Goal: Transaction & Acquisition: Purchase product/service

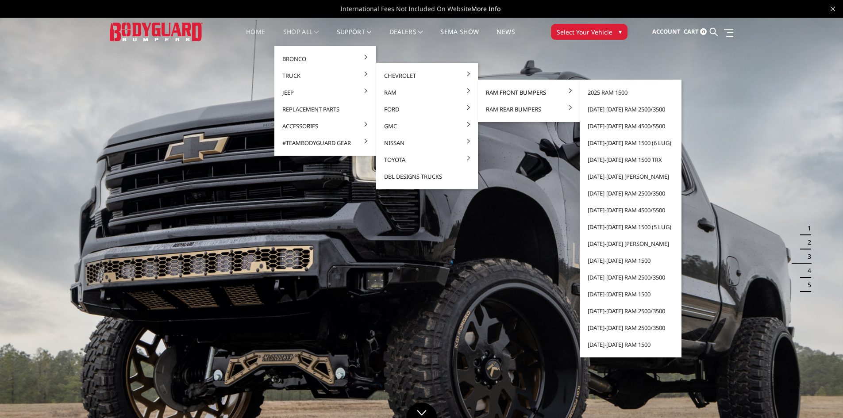
click at [485, 93] on link "Ram Front Bumpers" at bounding box center [529, 92] width 95 height 17
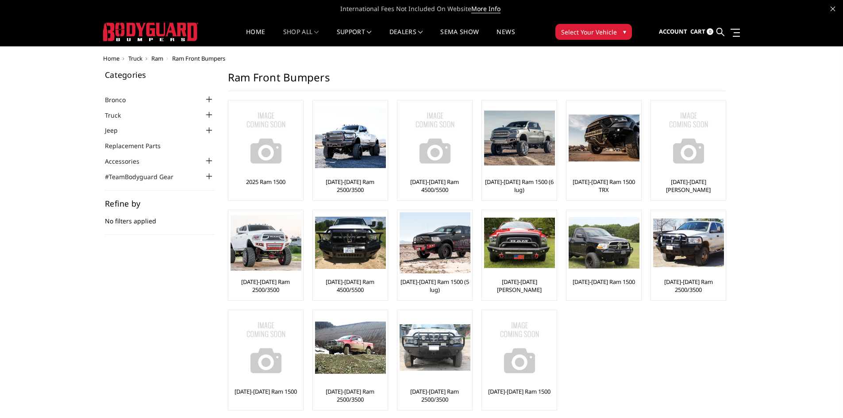
click at [371, 194] on div "[DATE]-[DATE] Ram 2500/3500" at bounding box center [350, 151] width 70 height 96
click at [366, 193] on link "[DATE]-[DATE] Ram 2500/3500" at bounding box center [350, 186] width 70 height 16
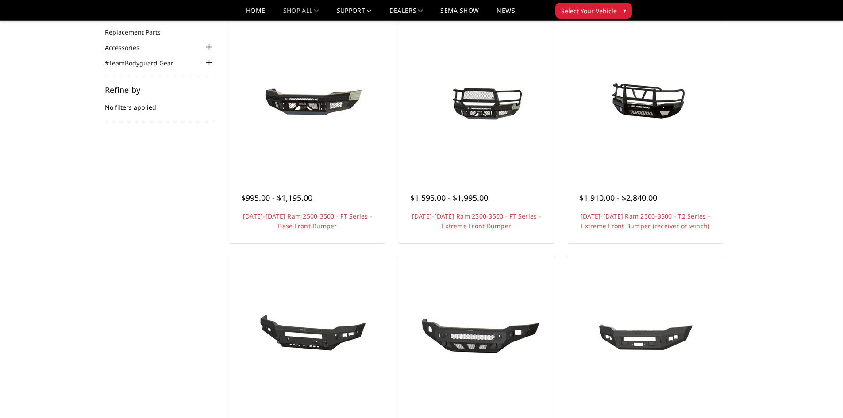
scroll to position [88, 0]
click at [445, 112] on img at bounding box center [477, 98] width 142 height 142
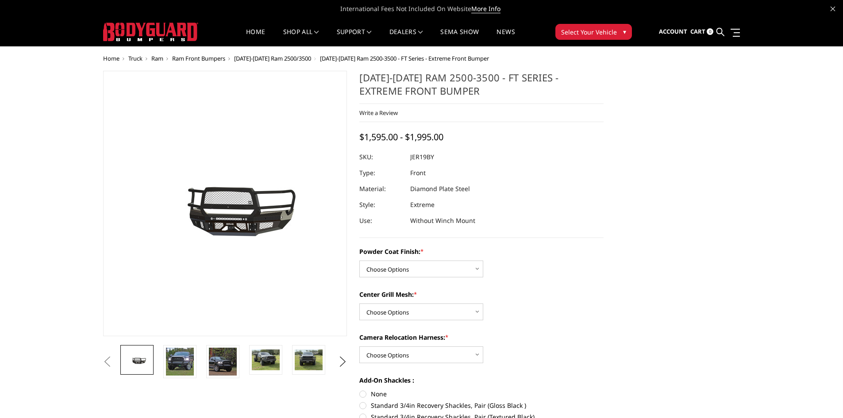
click at [182, 355] on img at bounding box center [180, 362] width 28 height 28
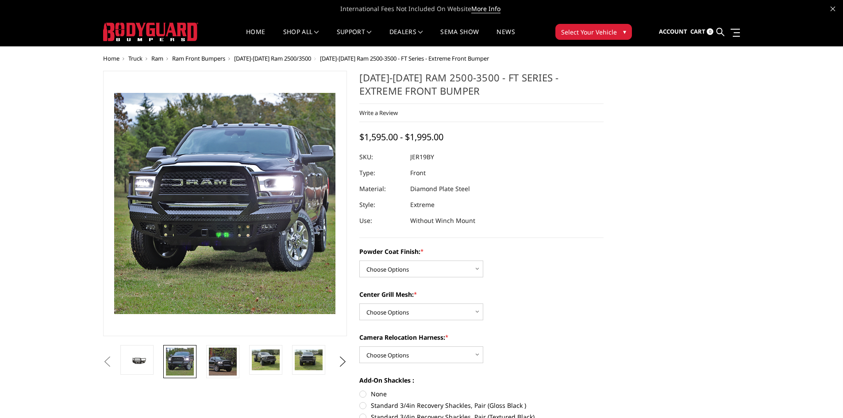
click at [175, 359] on img at bounding box center [180, 362] width 28 height 28
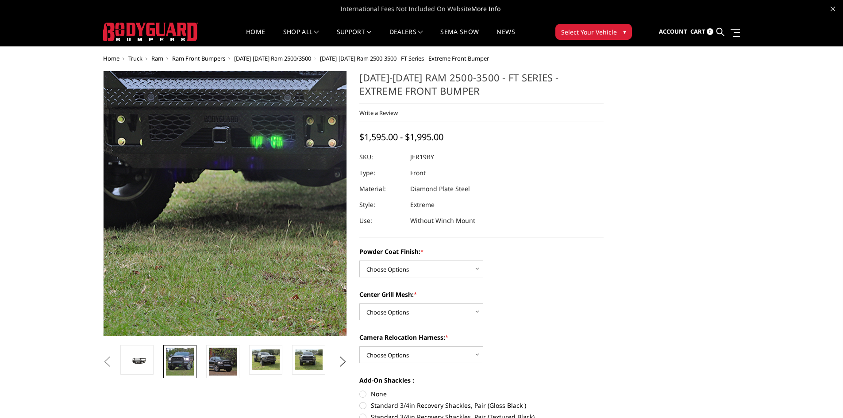
click at [189, 330] on img at bounding box center [272, 61] width 567 height 567
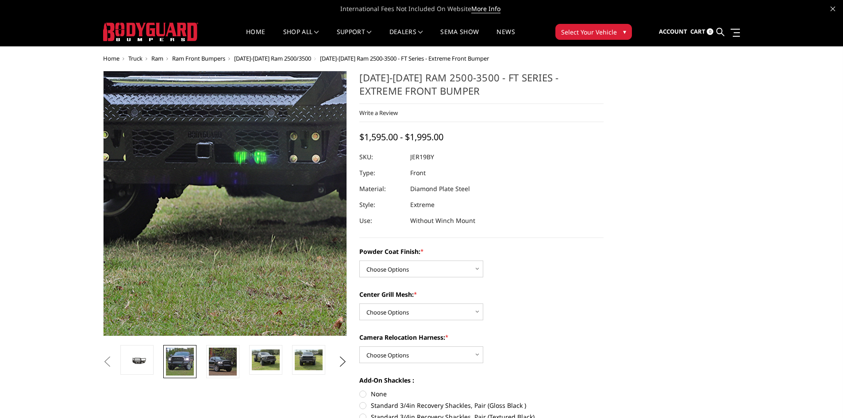
click at [208, 307] on img at bounding box center [256, 76] width 567 height 567
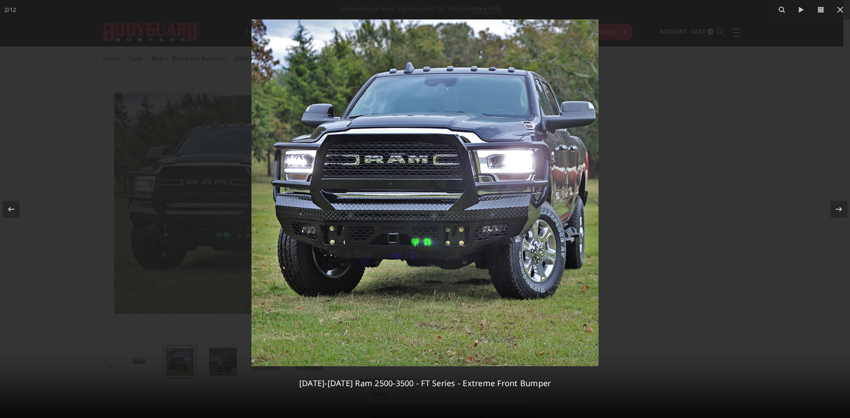
click at [839, 205] on icon at bounding box center [838, 209] width 11 height 11
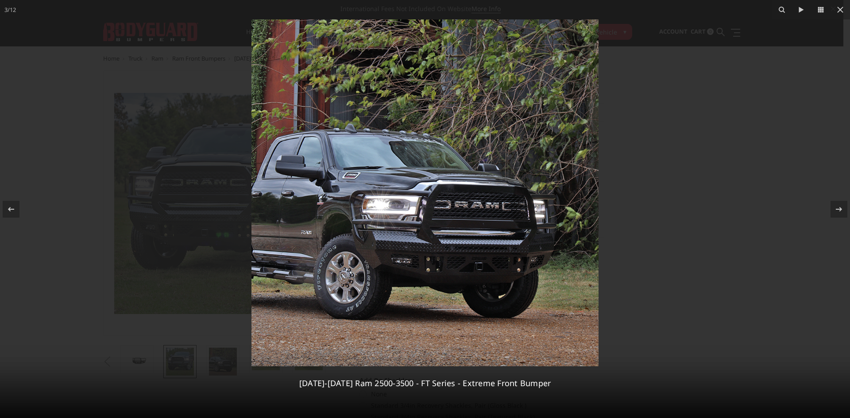
click at [839, 205] on icon at bounding box center [838, 209] width 11 height 11
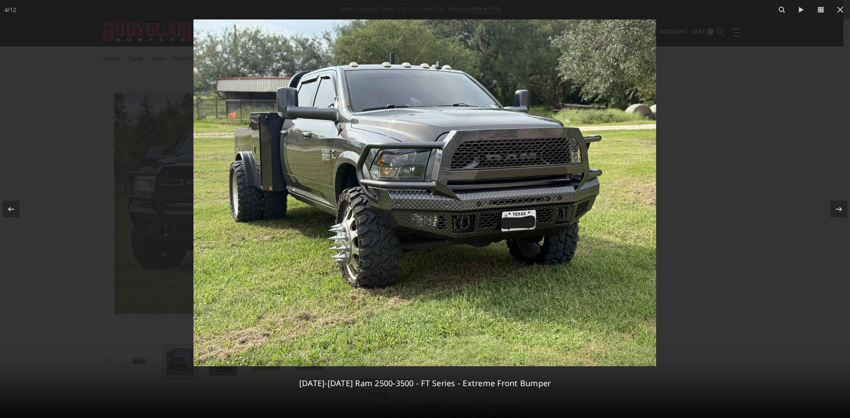
click at [839, 205] on div "4 / 12 2019-2025 Ram 2500-3500 - FT Series - Extreme Front Bumper" at bounding box center [425, 209] width 850 height 418
click at [839, 205] on icon at bounding box center [838, 209] width 11 height 11
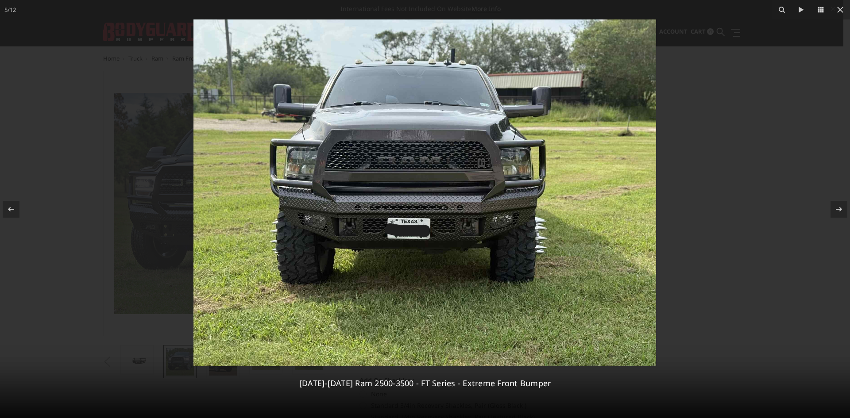
click at [839, 205] on icon at bounding box center [838, 209] width 11 height 11
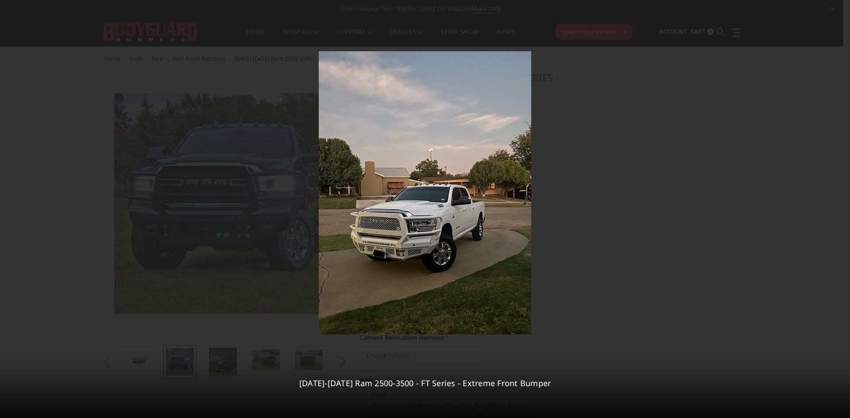
click at [839, 205] on div "6 / 12 2019-2025 Ram 2500-3500 - FT Series - Extreme Front Bumper" at bounding box center [425, 209] width 850 height 418
click at [839, 205] on icon at bounding box center [838, 209] width 11 height 11
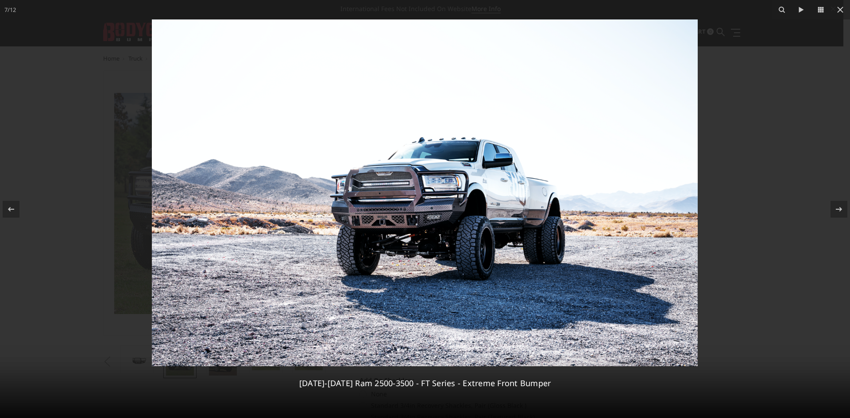
click at [839, 205] on icon at bounding box center [838, 209] width 11 height 11
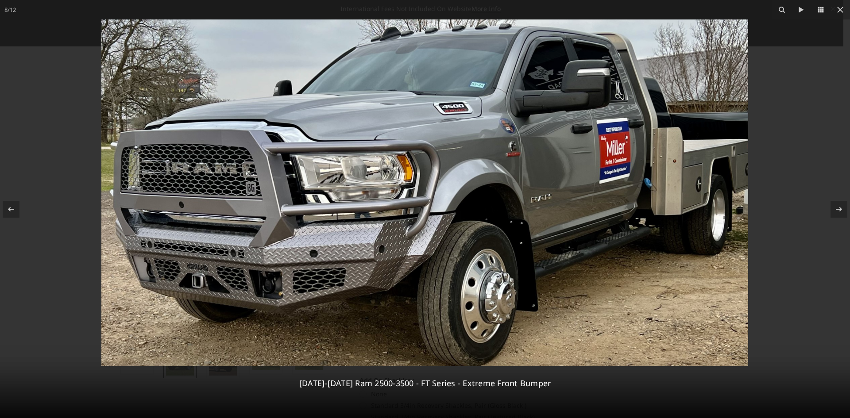
click at [839, 205] on icon at bounding box center [838, 209] width 11 height 11
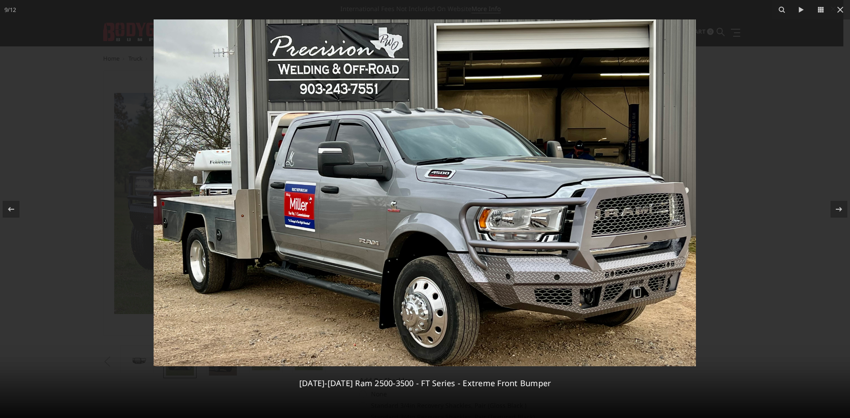
click at [839, 205] on icon at bounding box center [838, 209] width 11 height 11
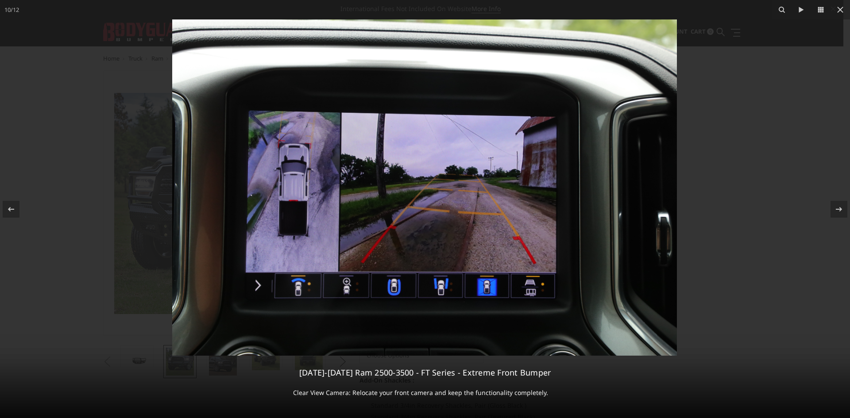
click at [839, 205] on icon at bounding box center [838, 209] width 11 height 11
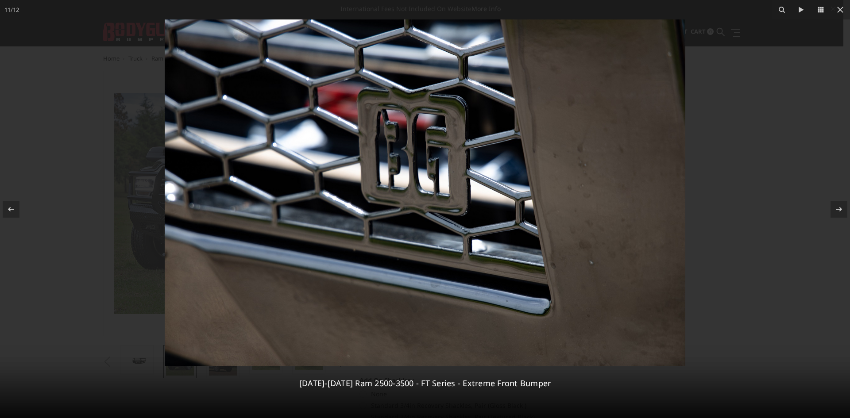
click at [839, 205] on icon at bounding box center [838, 209] width 11 height 11
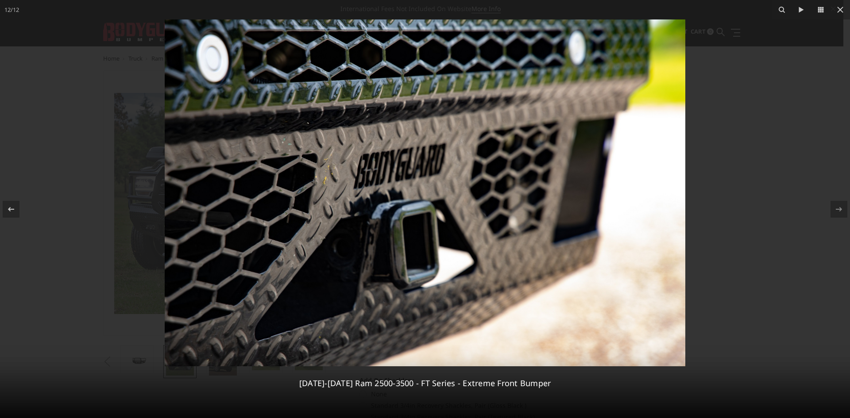
click at [9, 217] on div at bounding box center [11, 209] width 17 height 17
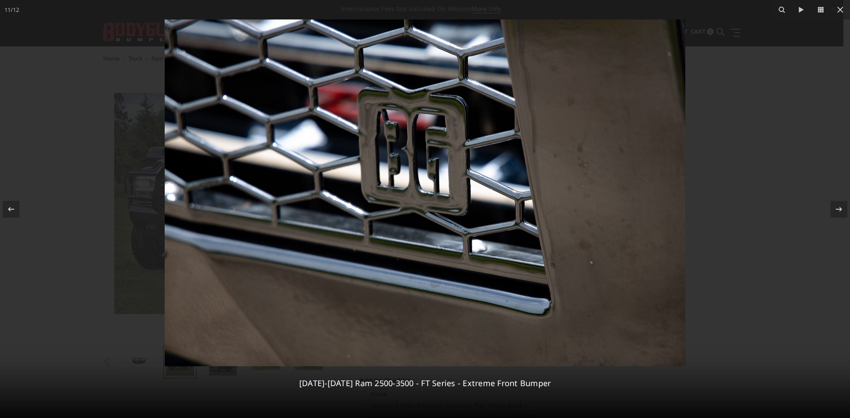
click at [9, 217] on div at bounding box center [11, 209] width 17 height 17
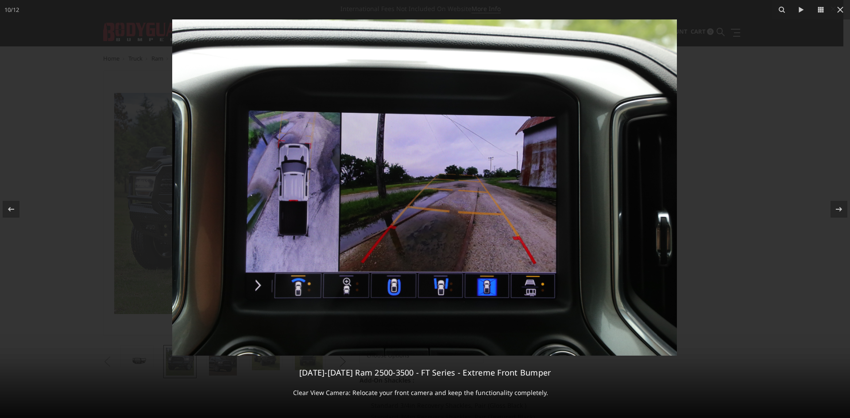
click at [9, 217] on div at bounding box center [11, 209] width 17 height 17
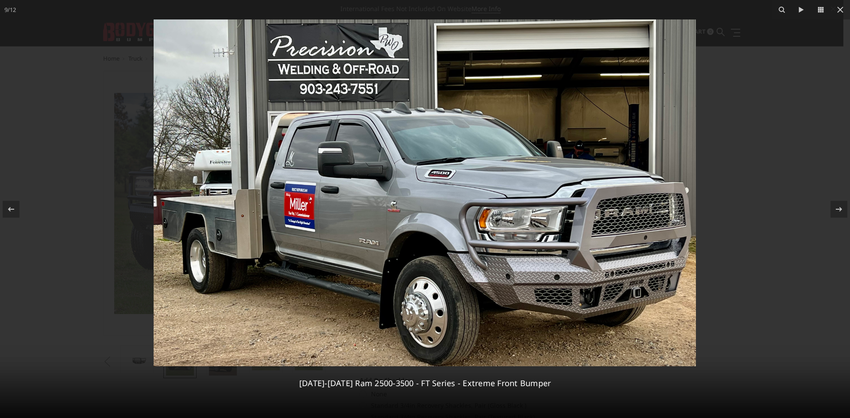
click at [9, 217] on div at bounding box center [11, 209] width 17 height 17
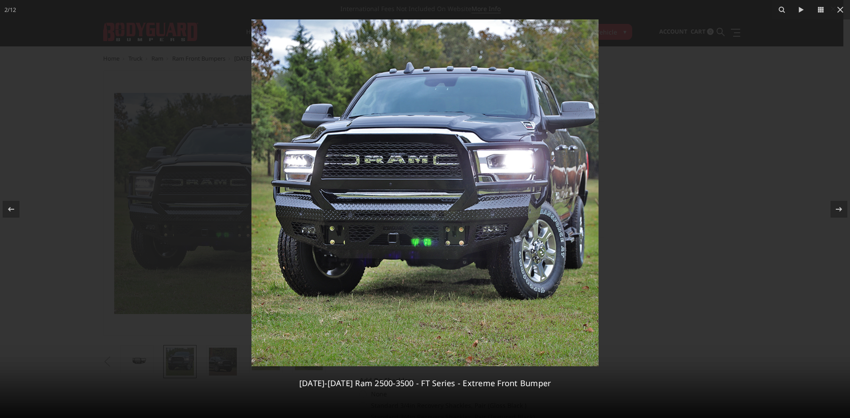
click at [201, 229] on div at bounding box center [425, 209] width 850 height 418
drag, startPoint x: 77, startPoint y: 174, endPoint x: 80, endPoint y: 162, distance: 12.2
click at [77, 174] on div at bounding box center [425, 209] width 850 height 418
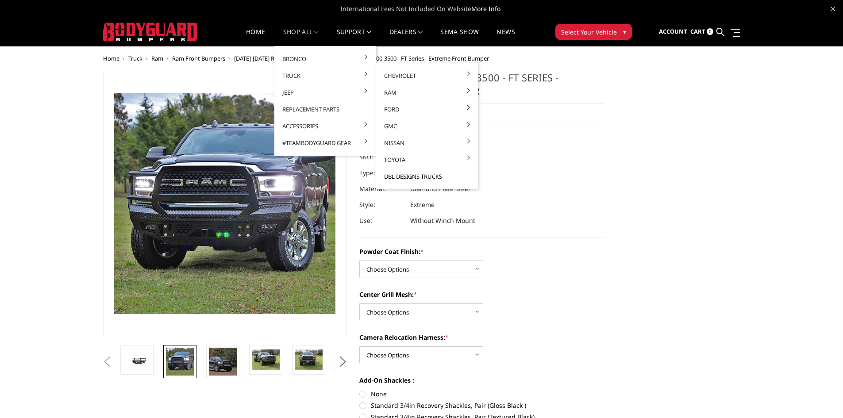
click at [401, 177] on link "DBL Designs Trucks" at bounding box center [427, 176] width 95 height 17
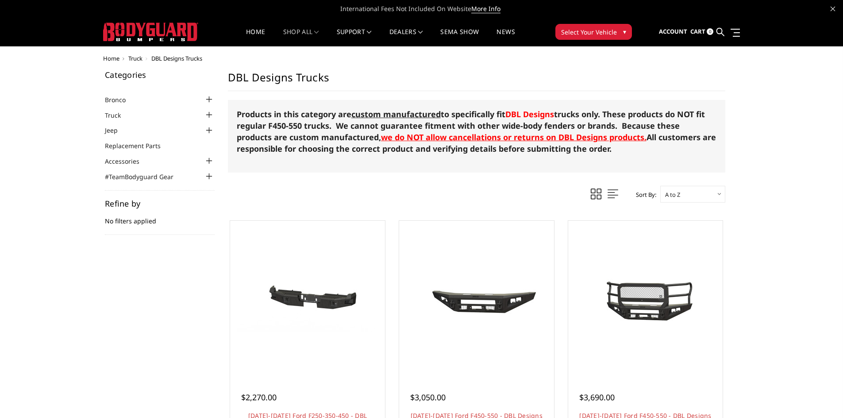
click at [532, 113] on span "DBL Designs" at bounding box center [529, 114] width 49 height 11
click at [539, 114] on span "DBL Designs" at bounding box center [529, 114] width 49 height 11
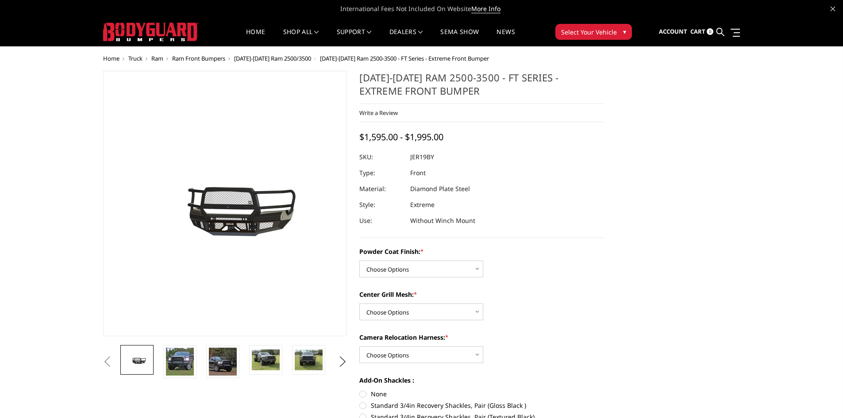
click at [190, 355] on img at bounding box center [180, 362] width 28 height 28
